Goal: Find specific page/section: Find specific page/section

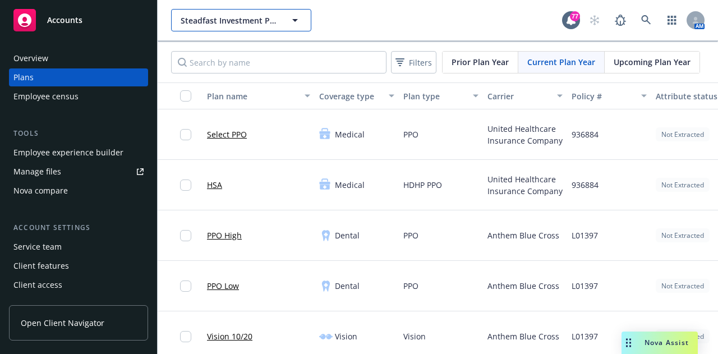
click at [250, 19] on span "Steadfast Investment Properties, Inc." at bounding box center [229, 21] width 97 height 12
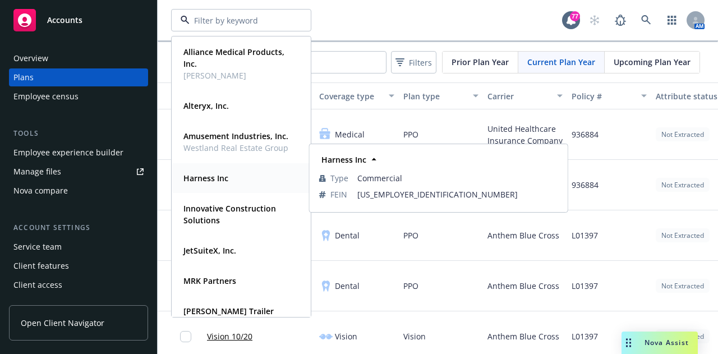
click at [229, 178] on div "Harness Inc" at bounding box center [205, 178] width 52 height 16
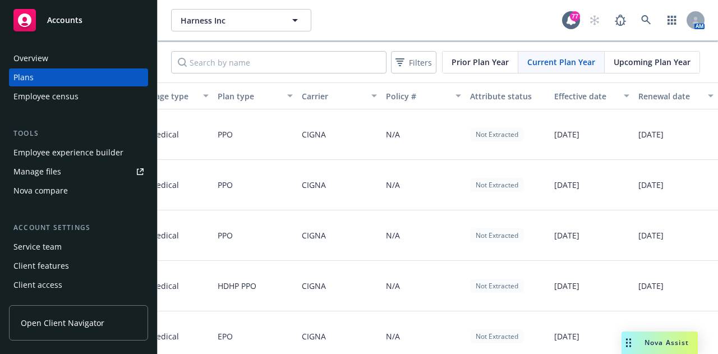
scroll to position [0, 187]
